Goal: Task Accomplishment & Management: Manage account settings

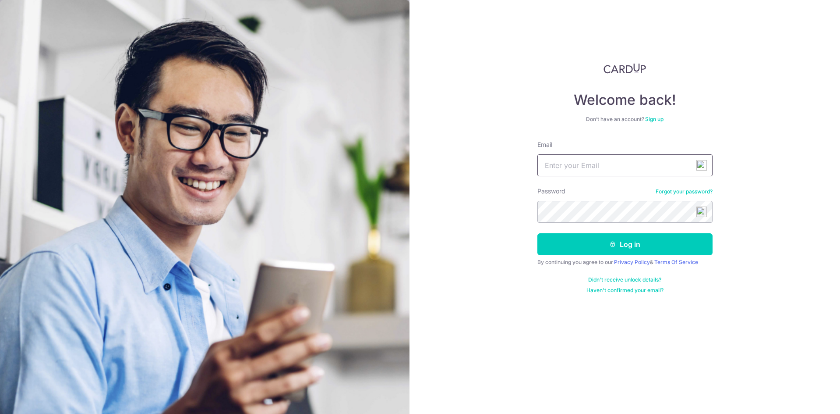
click at [599, 167] on input "Email" at bounding box center [624, 165] width 175 height 22
type input "ahphoo@gmail.com"
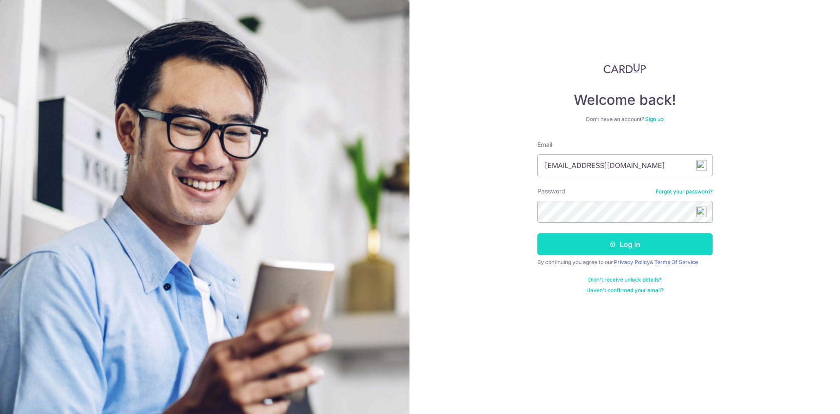
click at [628, 250] on button "Log in" at bounding box center [624, 244] width 175 height 22
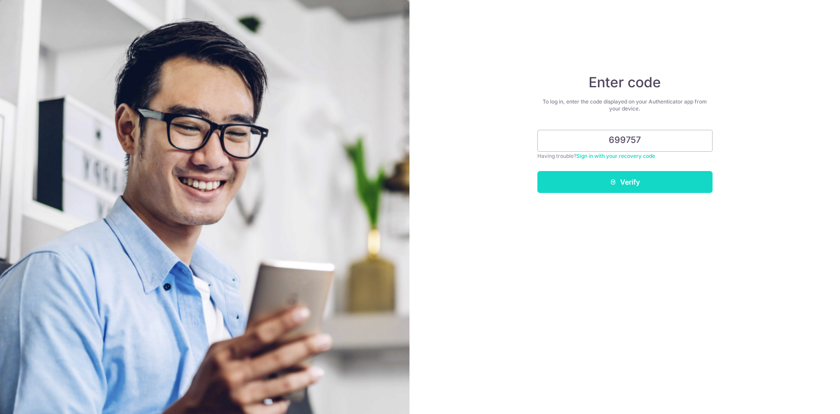
type input "699757"
click at [665, 186] on button "Verify" at bounding box center [624, 182] width 175 height 22
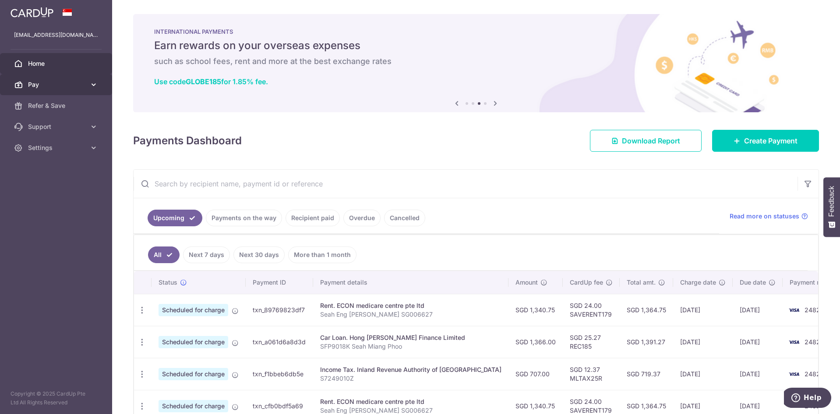
click at [88, 87] on link "Pay" at bounding box center [56, 84] width 112 height 21
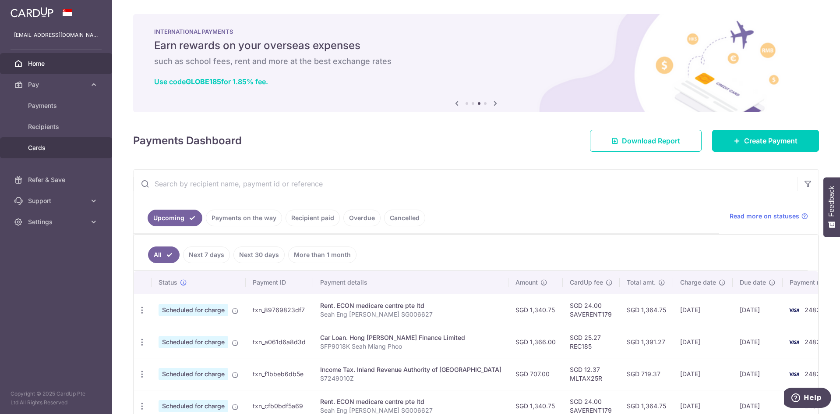
click at [40, 148] on span "Cards" at bounding box center [57, 147] width 58 height 9
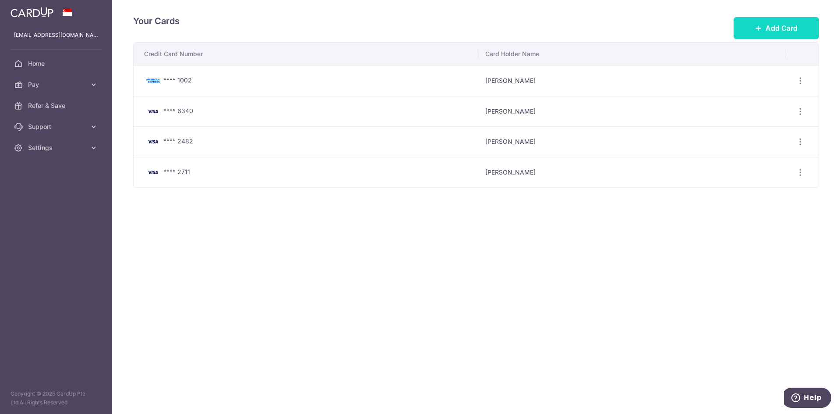
click at [783, 29] on span "Add Card" at bounding box center [782, 28] width 32 height 11
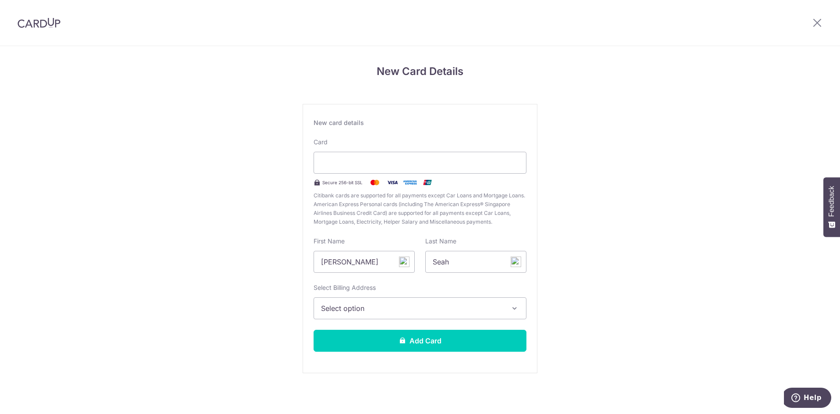
click at [651, 306] on div "New Card Details New card details Card Secure 256-bit SSL Citibank cards are su…" at bounding box center [420, 230] width 840 height 368
click at [607, 251] on div "New Card Details New card details Card Secure 256-bit SSL Citibank cards are su…" at bounding box center [420, 230] width 840 height 368
click at [504, 308] on button "Select option" at bounding box center [420, 308] width 213 height 22
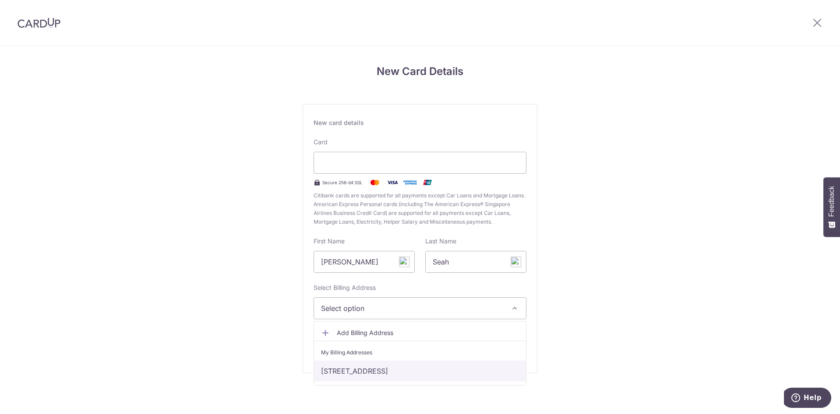
click at [497, 370] on link "[STREET_ADDRESS]" at bounding box center [420, 370] width 212 height 21
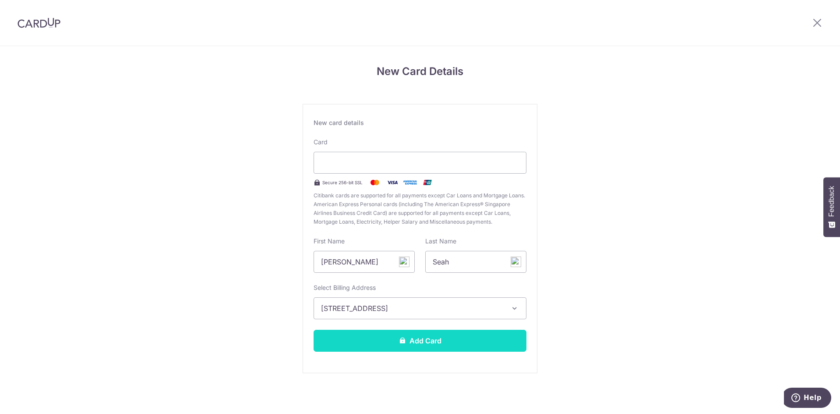
click at [477, 341] on button "Add Card" at bounding box center [420, 340] width 213 height 22
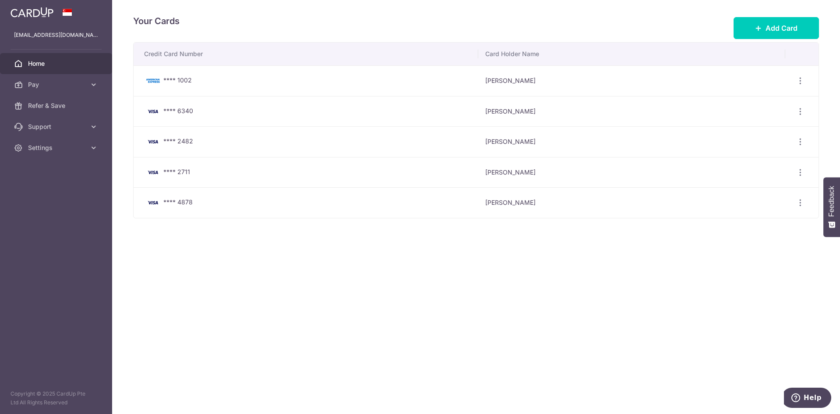
click at [44, 59] on span "Home" at bounding box center [57, 63] width 58 height 9
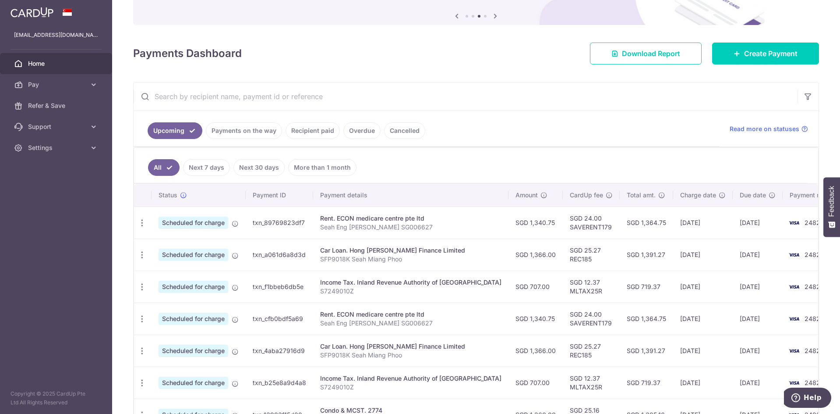
scroll to position [131, 0]
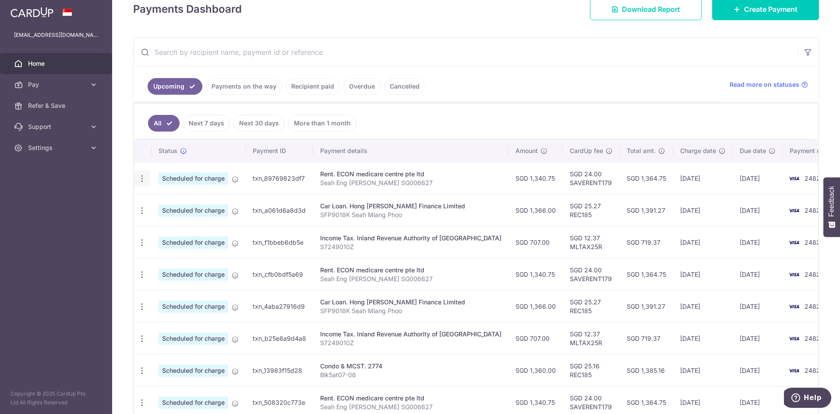
click at [142, 182] on icon "button" at bounding box center [142, 178] width 9 height 9
click at [188, 202] on span "Update payment" at bounding box center [189, 202] width 60 height 11
radio input "true"
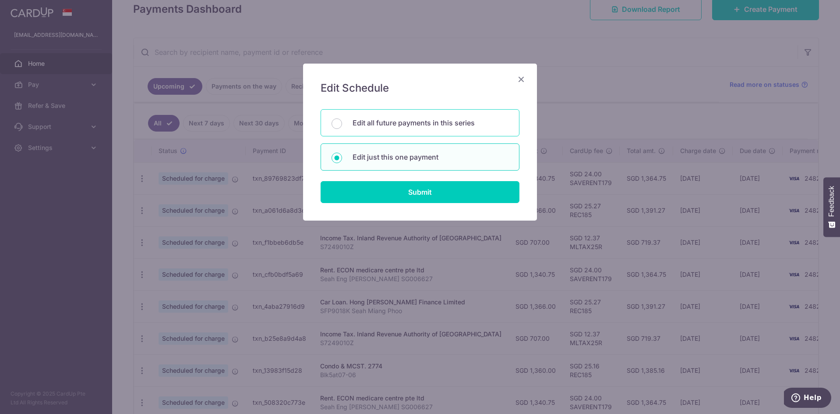
click at [444, 124] on p "Edit all future payments in this series" at bounding box center [431, 122] width 156 height 11
click at [342, 124] on input "Edit all future payments in this series" at bounding box center [337, 123] width 11 height 11
radio input "true"
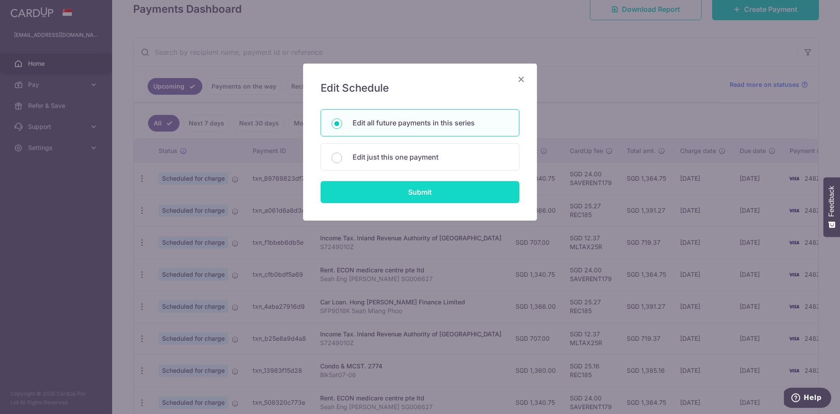
click at [441, 189] on input "Submit" at bounding box center [420, 192] width 199 height 22
radio input "true"
type input "1,340.75"
type input "Seah Eng [PERSON_NAME] SG006627"
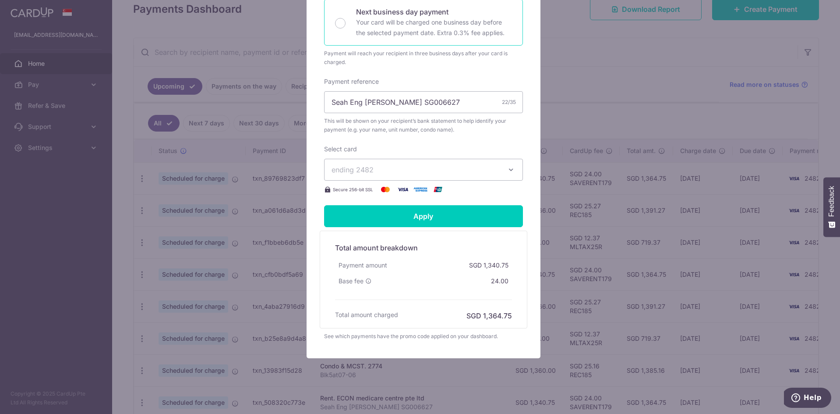
scroll to position [253, 0]
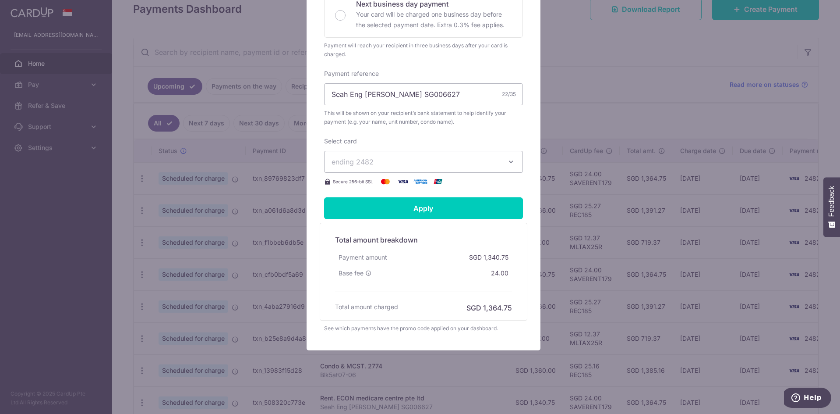
click at [511, 163] on icon "button" at bounding box center [511, 161] width 9 height 9
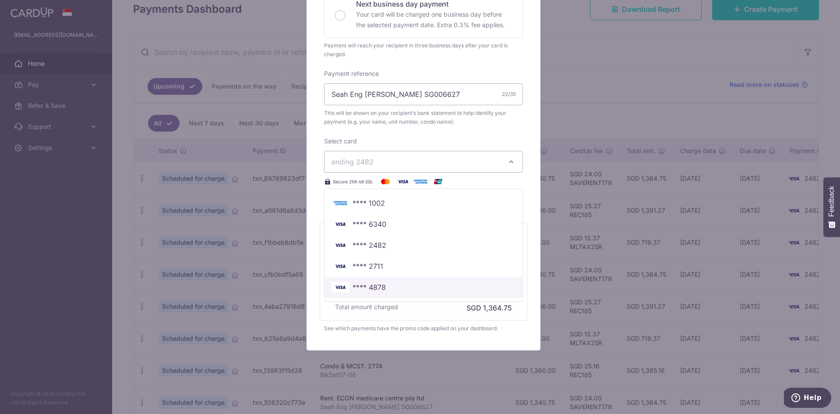
click at [392, 288] on span "**** 4878" at bounding box center [424, 287] width 184 height 11
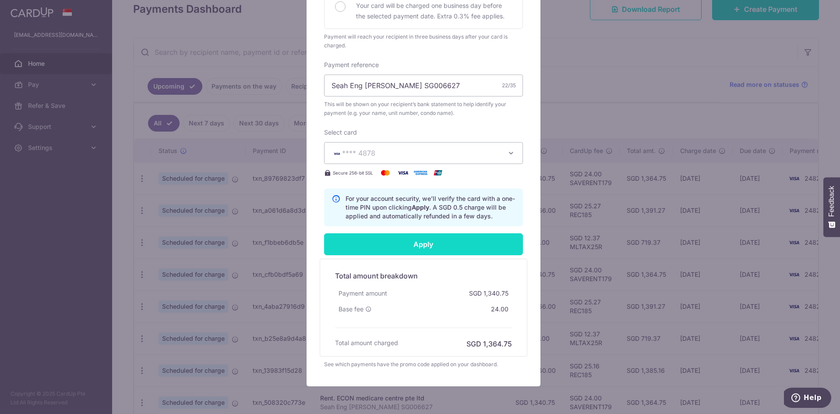
click at [432, 255] on input "Apply" at bounding box center [423, 244] width 199 height 22
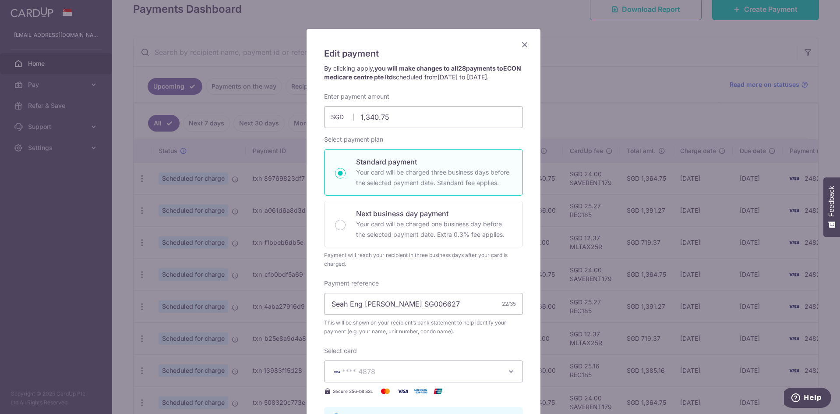
scroll to position [34, 0]
type input "Successfully Applied"
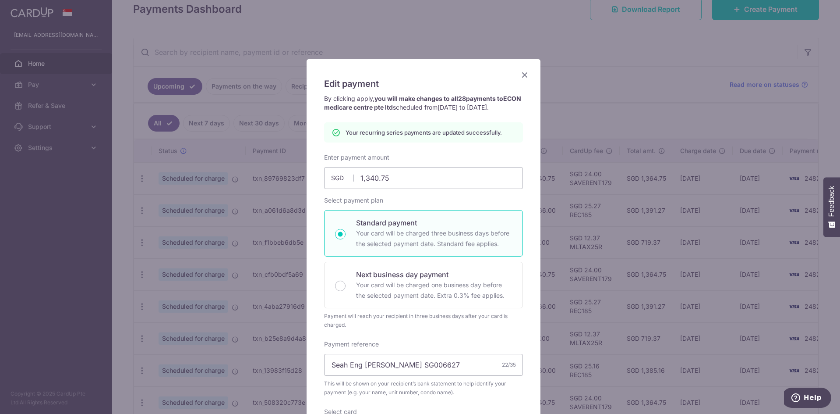
scroll to position [0, 0]
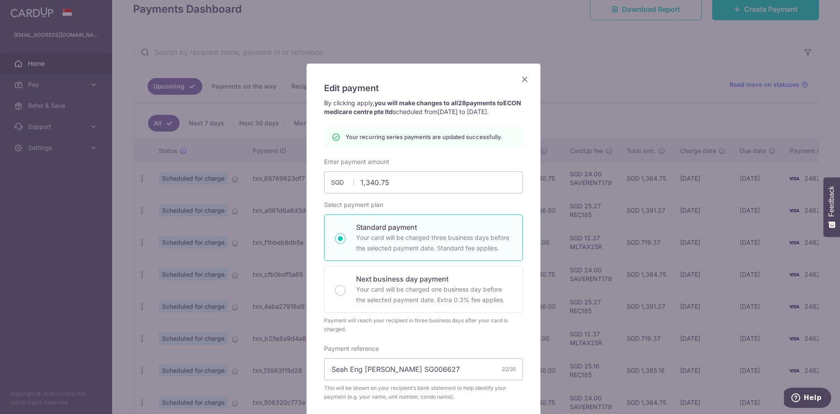
click at [520, 76] on icon "Close" at bounding box center [525, 79] width 11 height 11
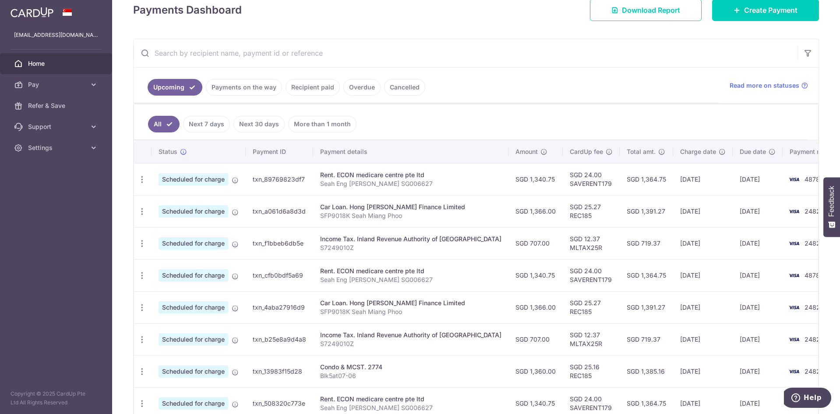
scroll to position [131, 0]
click at [141, 183] on icon "button" at bounding box center [142, 178] width 9 height 9
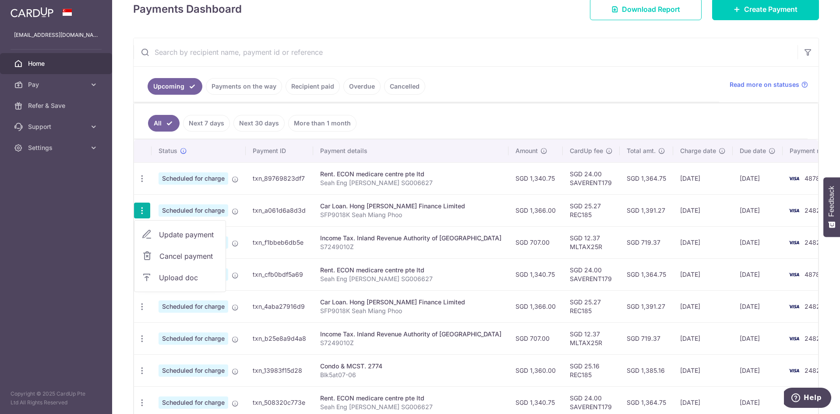
click at [184, 236] on span "Update payment" at bounding box center [189, 234] width 60 height 11
radio input "true"
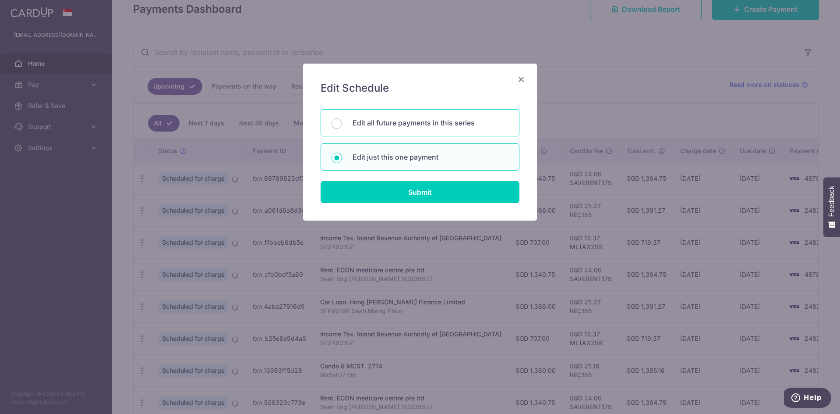
click at [440, 124] on p "Edit all future payments in this series" at bounding box center [431, 122] width 156 height 11
click at [342, 124] on input "Edit all future payments in this series" at bounding box center [337, 123] width 11 height 11
radio input "true"
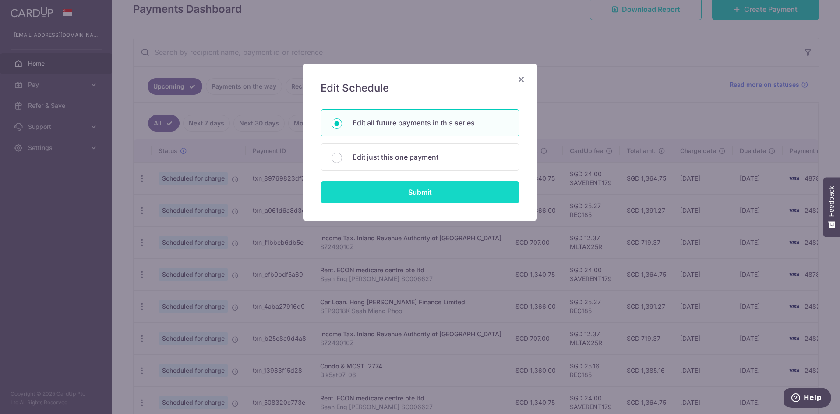
click at [436, 194] on input "Submit" at bounding box center [420, 192] width 199 height 22
radio input "true"
type input "1,366.00"
type input "SFP9018K Seah Miang Phoo"
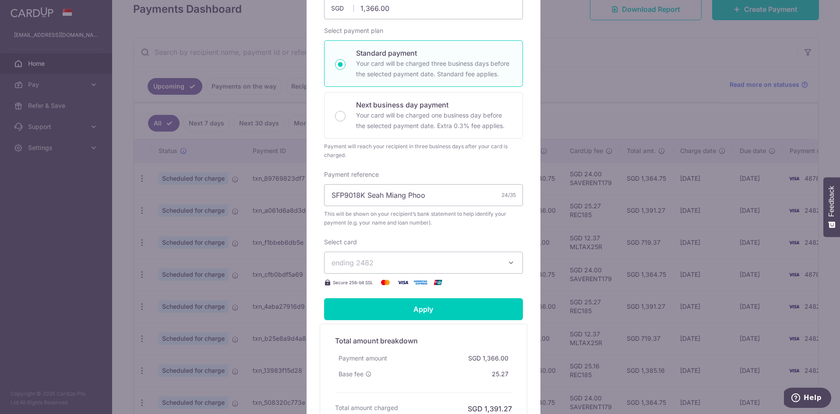
scroll to position [175, 0]
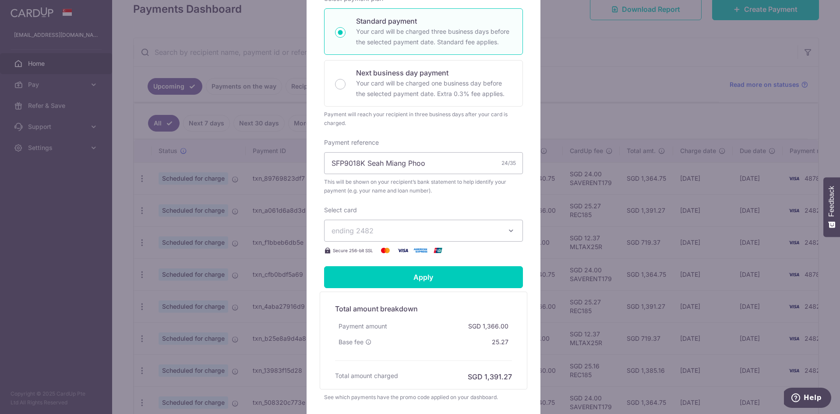
click at [509, 235] on icon "button" at bounding box center [511, 230] width 9 height 9
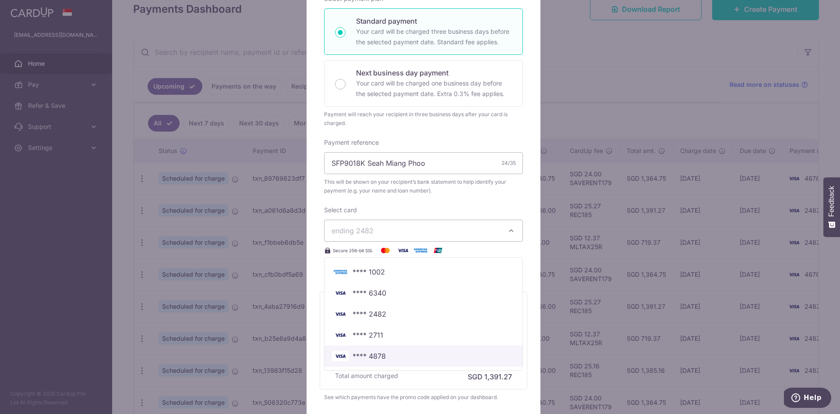
click at [381, 361] on span "**** 4878" at bounding box center [369, 355] width 33 height 11
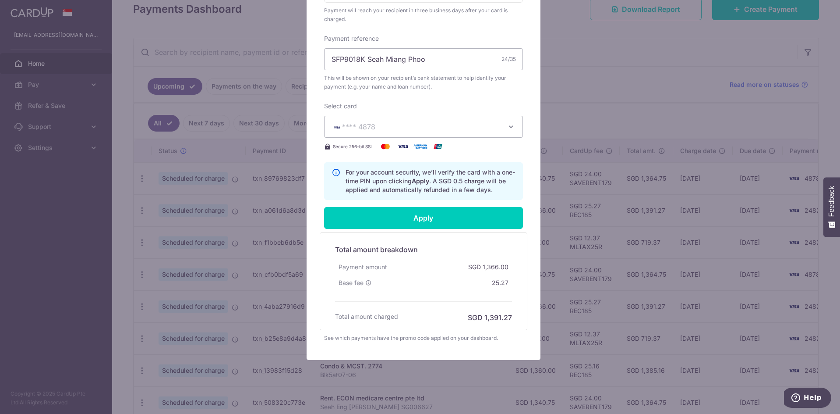
scroll to position [297, 0]
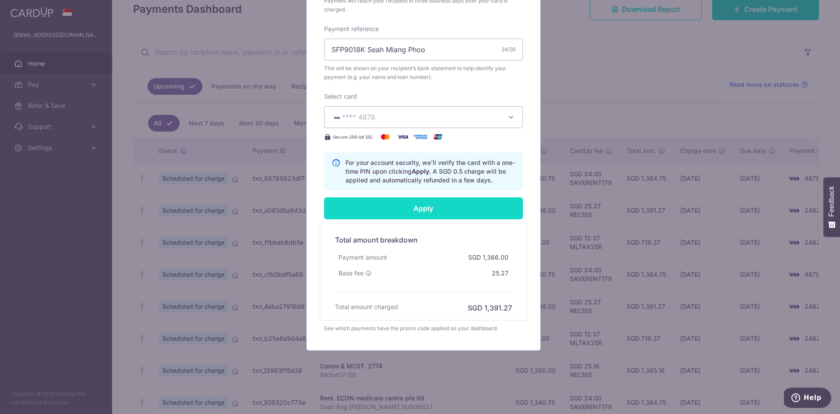
click at [444, 209] on input "Apply" at bounding box center [423, 208] width 199 height 22
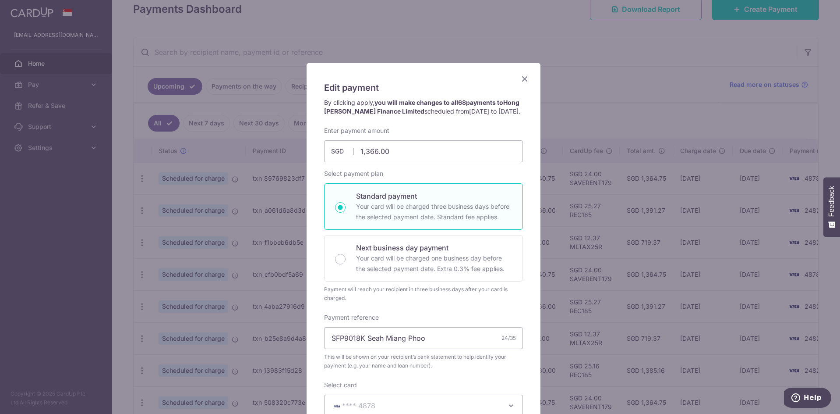
scroll to position [0, 0]
type input "Successfully Applied"
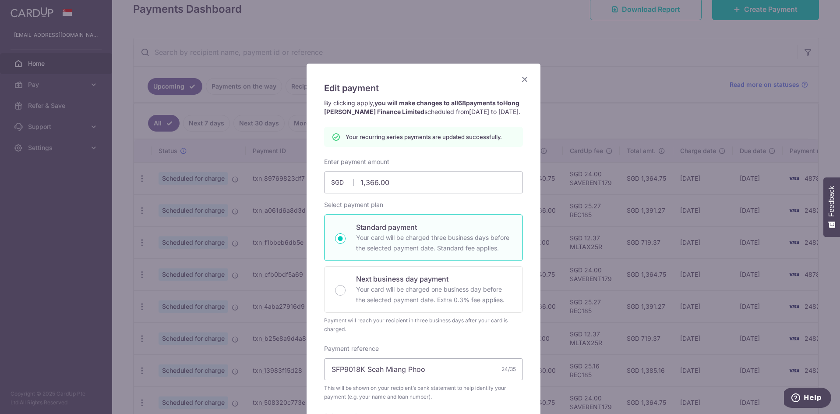
click at [522, 79] on icon "Close" at bounding box center [525, 79] width 11 height 11
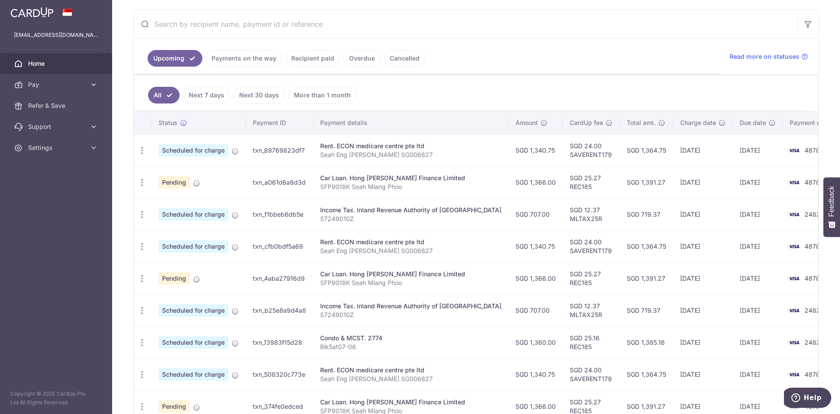
scroll to position [175, 0]
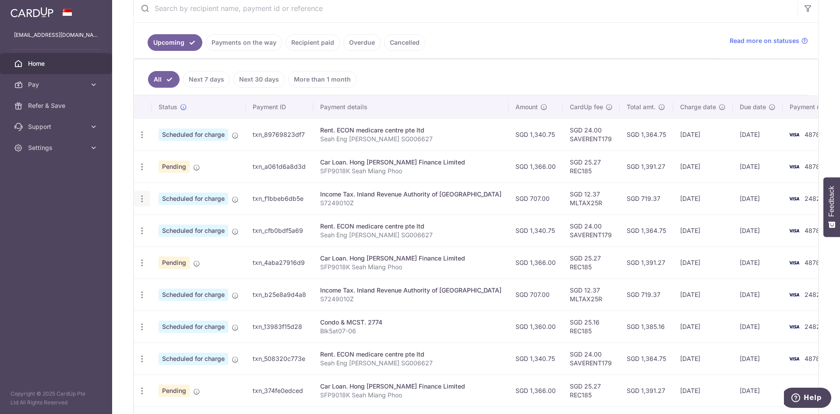
click at [140, 139] on icon "button" at bounding box center [142, 134] width 9 height 9
click at [185, 225] on span "Update payment" at bounding box center [189, 222] width 60 height 11
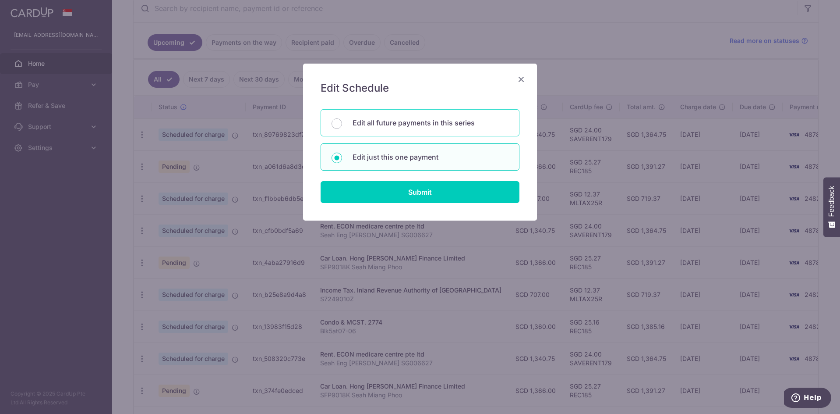
click at [456, 125] on p "Edit all future payments in this series" at bounding box center [431, 122] width 156 height 11
click at [342, 125] on input "Edit all future payments in this series" at bounding box center [337, 123] width 11 height 11
radio input "true"
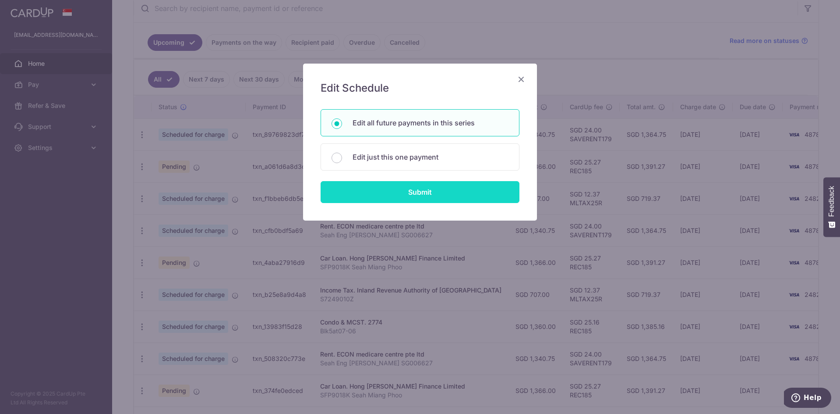
click at [458, 192] on input "Submit" at bounding box center [420, 192] width 199 height 22
radio input "true"
type input "707.00"
type input "S7249010Z"
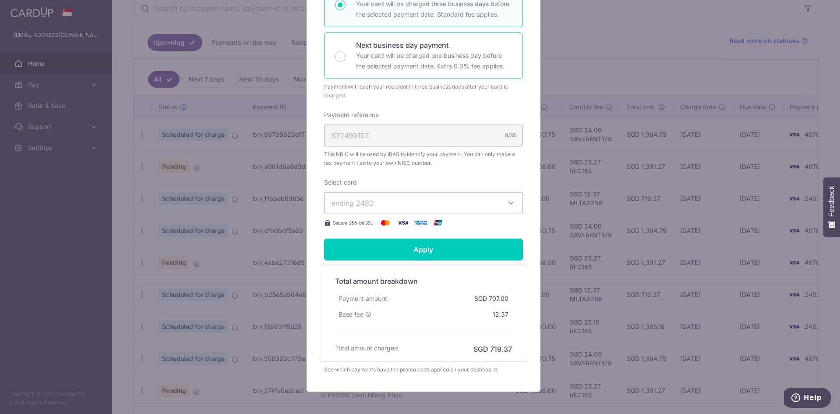
scroll to position [219, 0]
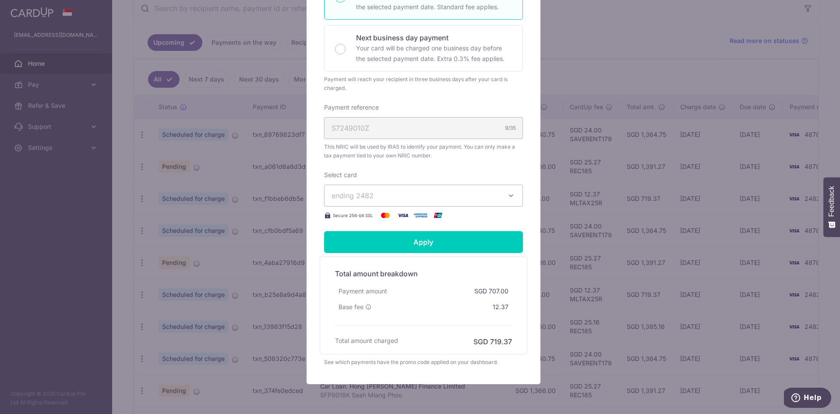
click at [507, 197] on icon "button" at bounding box center [511, 195] width 9 height 9
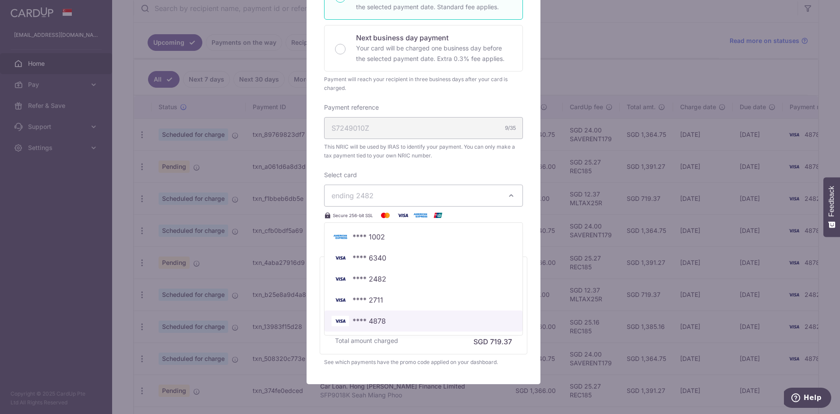
click at [363, 319] on span "**** 4878" at bounding box center [369, 320] width 33 height 11
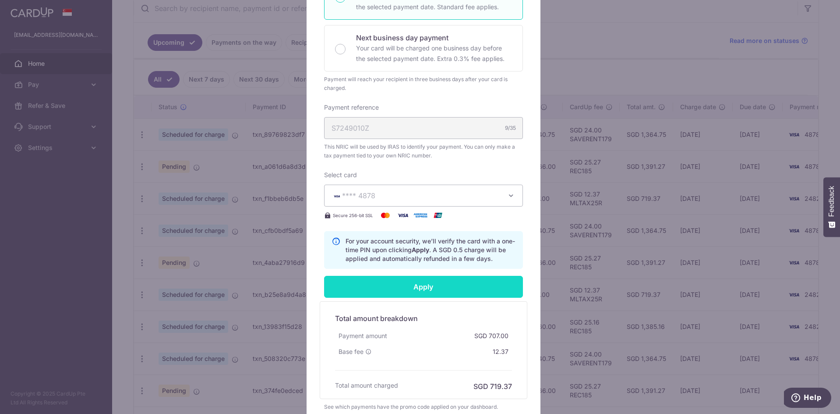
click at [465, 286] on input "Apply" at bounding box center [423, 287] width 199 height 22
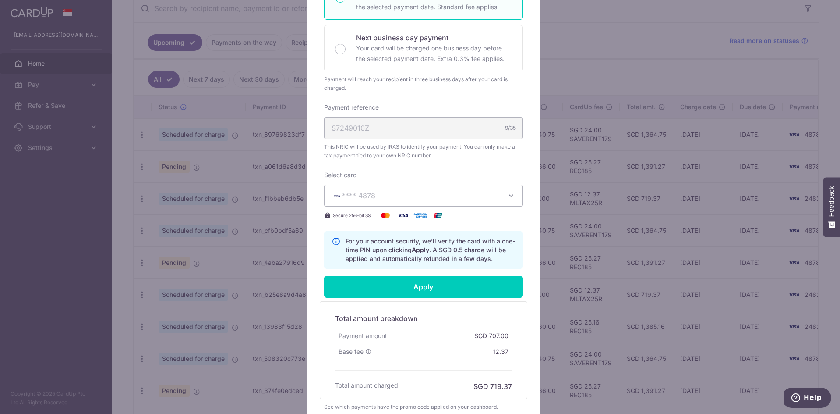
type input "Successfully Applied"
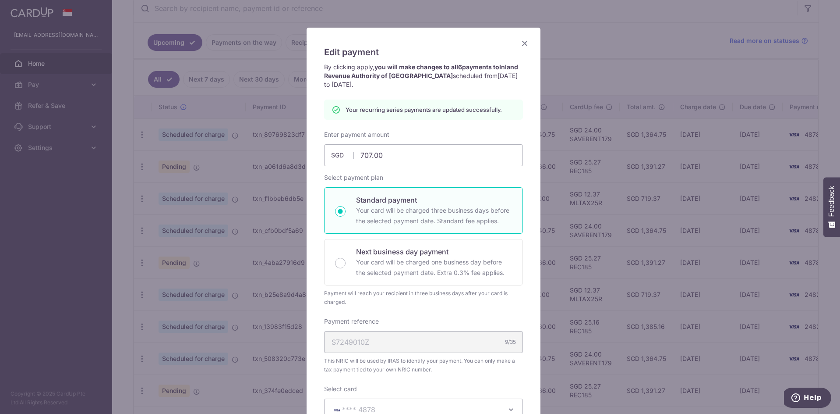
scroll to position [0, 0]
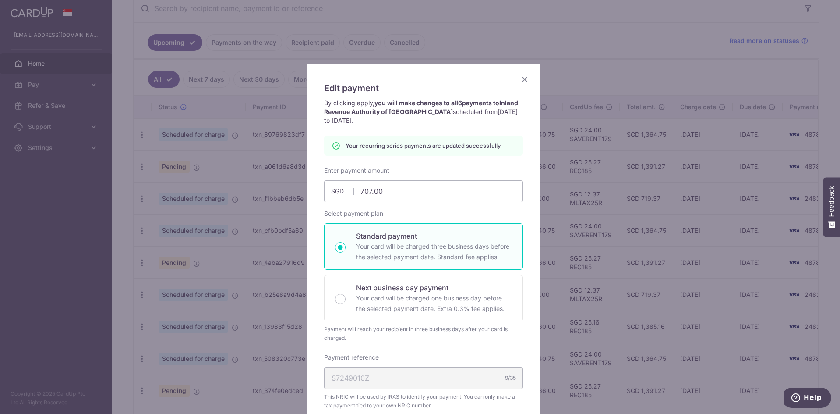
click at [523, 80] on icon "Close" at bounding box center [525, 79] width 11 height 11
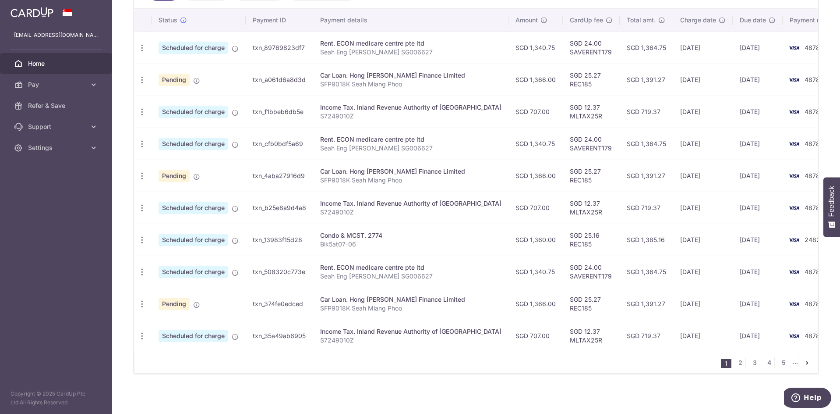
scroll to position [264, 0]
click at [142, 51] on icon "button" at bounding box center [142, 46] width 9 height 9
click at [187, 263] on span "Update payment" at bounding box center [189, 262] width 60 height 11
radio input "true"
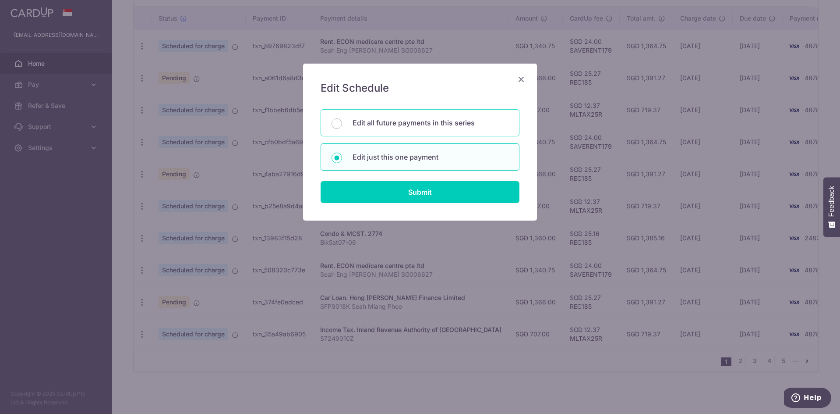
click at [381, 124] on p "Edit all future payments in this series" at bounding box center [431, 122] width 156 height 11
click at [342, 124] on input "Edit all future payments in this series" at bounding box center [337, 123] width 11 height 11
radio input "true"
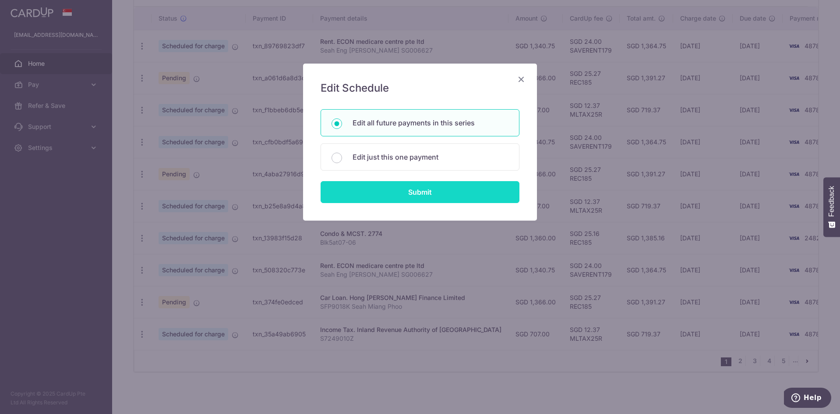
click at [409, 188] on input "Submit" at bounding box center [420, 192] width 199 height 22
radio input "true"
type input "1,360.00"
type input "Blk5at07-06"
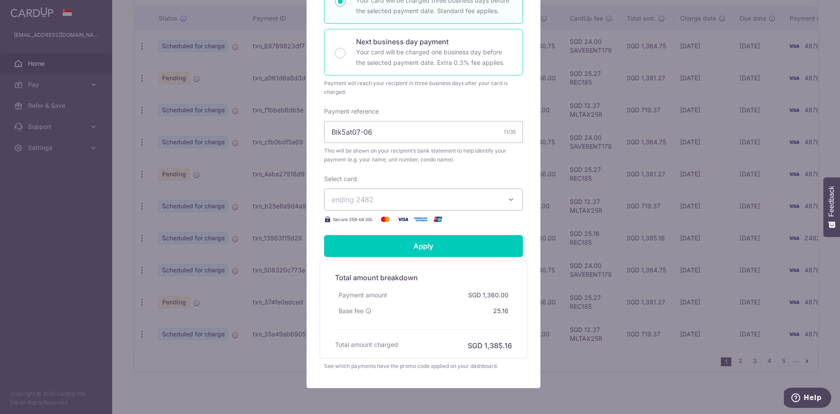
scroll to position [244, 0]
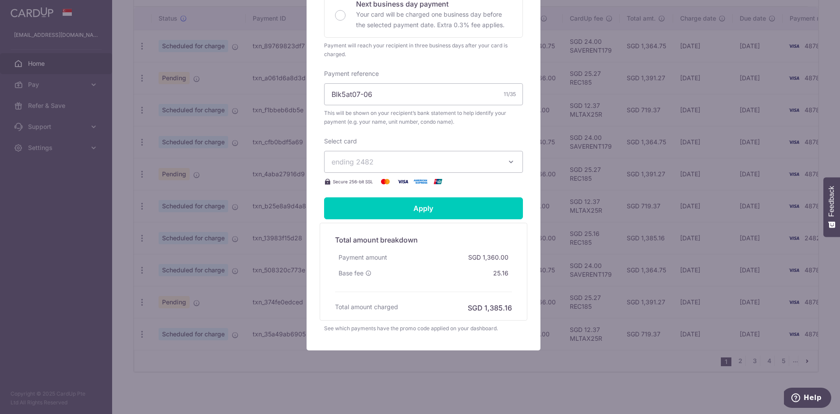
click at [512, 163] on icon "button" at bounding box center [511, 161] width 9 height 9
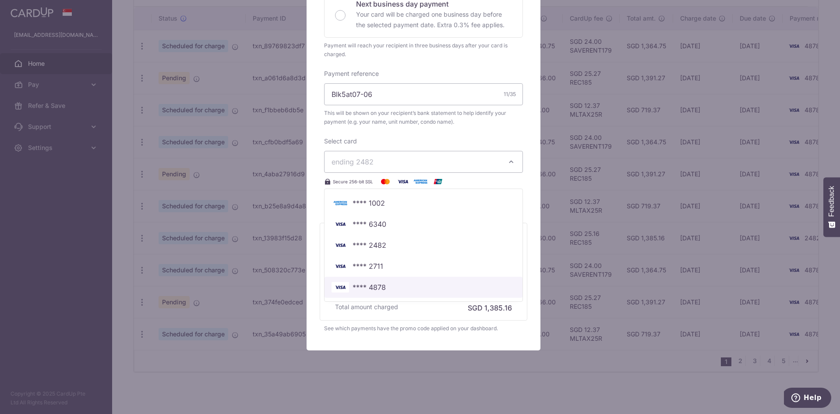
click at [394, 283] on span "**** 4878" at bounding box center [424, 287] width 184 height 11
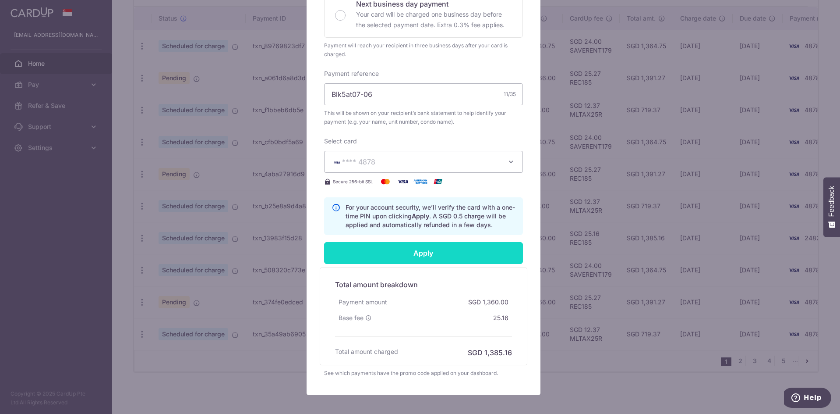
click at [481, 255] on input "Apply" at bounding box center [423, 253] width 199 height 22
type input "Successfully Applied"
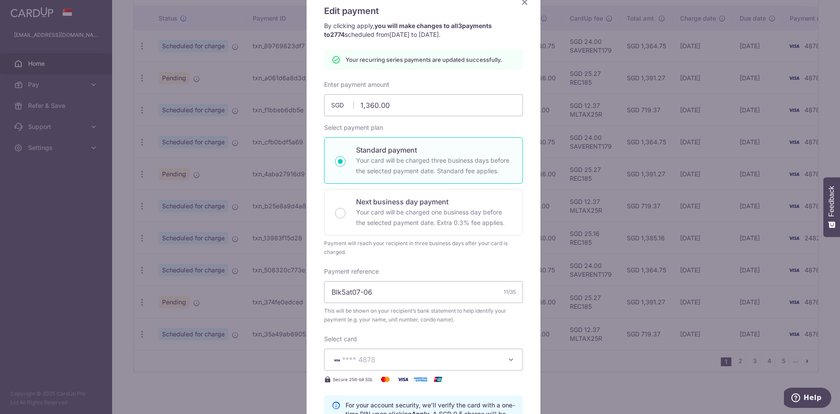
scroll to position [12, 0]
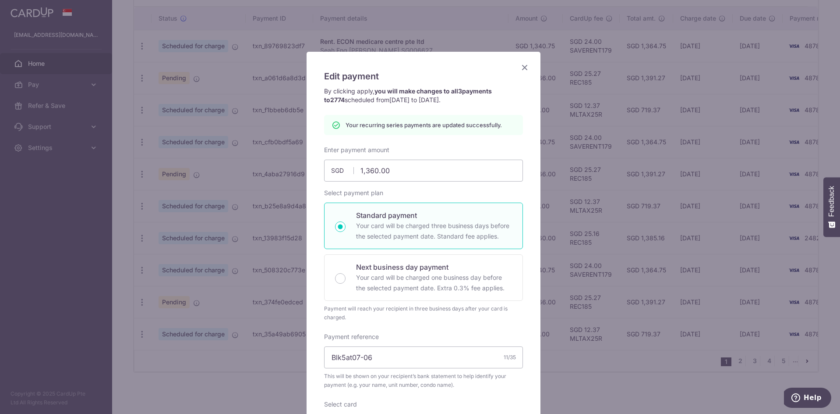
click at [522, 67] on icon "Close" at bounding box center [525, 67] width 11 height 11
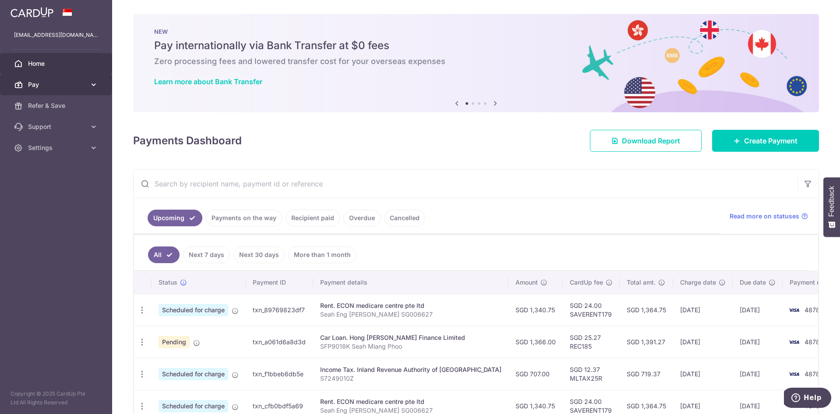
click at [81, 83] on span "Pay" at bounding box center [57, 84] width 58 height 9
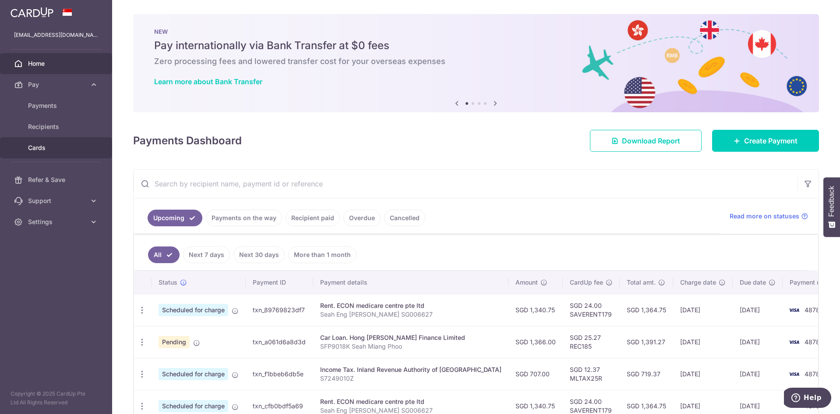
click at [36, 148] on span "Cards" at bounding box center [57, 147] width 58 height 9
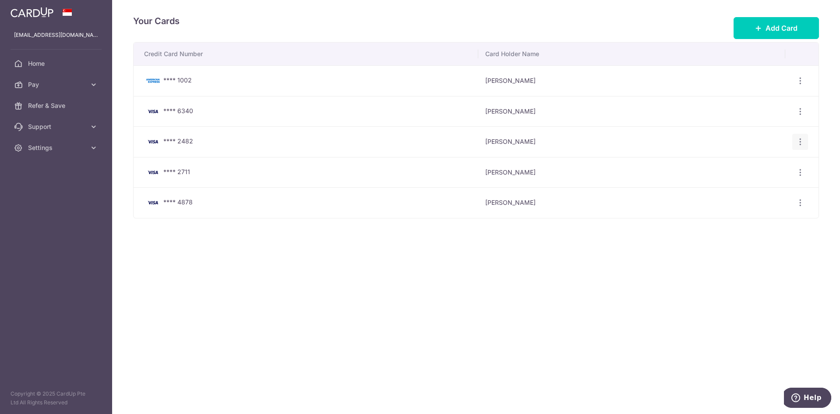
click at [801, 85] on icon "button" at bounding box center [800, 80] width 9 height 9
click at [756, 186] on span "Delete" at bounding box center [771, 187] width 60 height 11
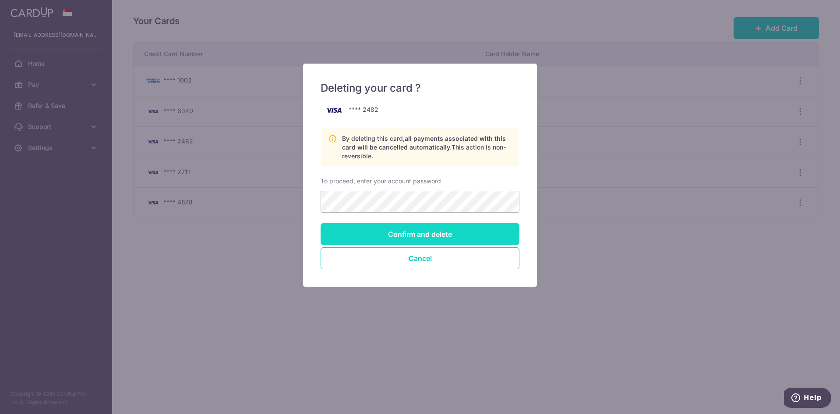
click at [461, 231] on input "Confirm and delete" at bounding box center [420, 234] width 199 height 22
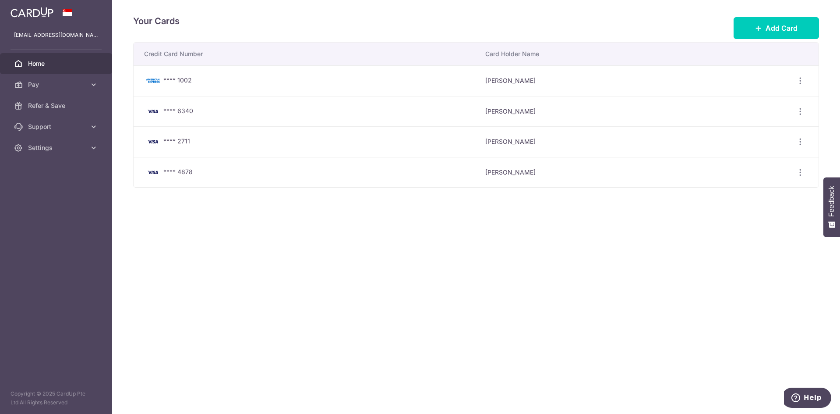
click at [46, 65] on span "Home" at bounding box center [57, 63] width 58 height 9
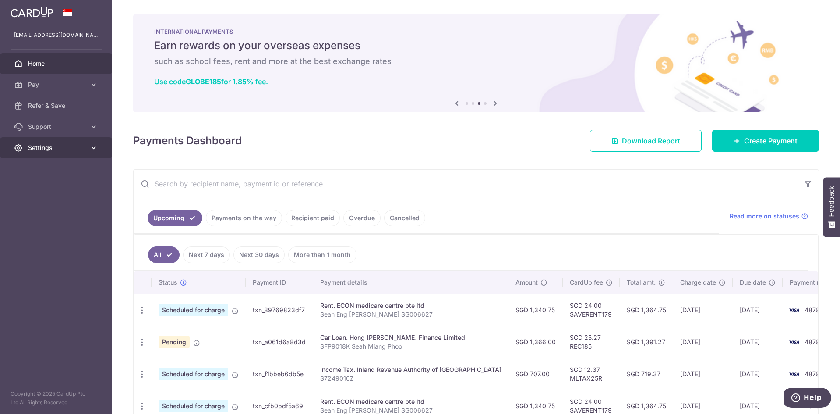
click at [56, 145] on span "Settings" at bounding box center [57, 147] width 58 height 9
click at [34, 185] on span "Logout" at bounding box center [57, 189] width 58 height 9
